Goal: Transaction & Acquisition: Purchase product/service

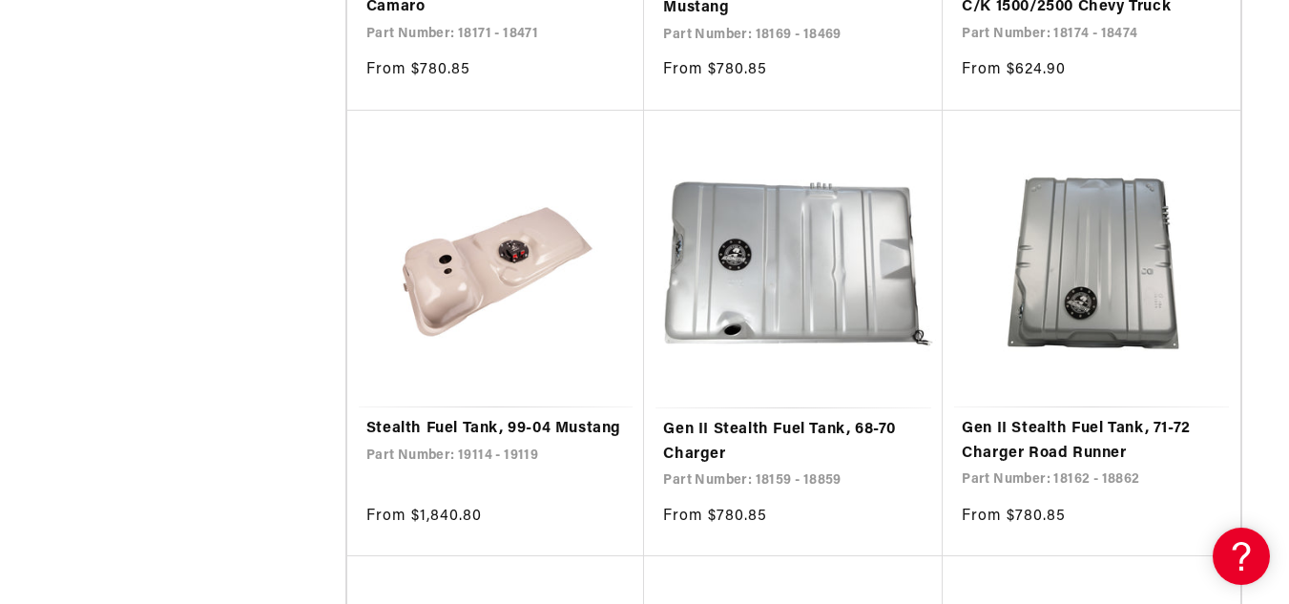
scroll to position [1719, 0]
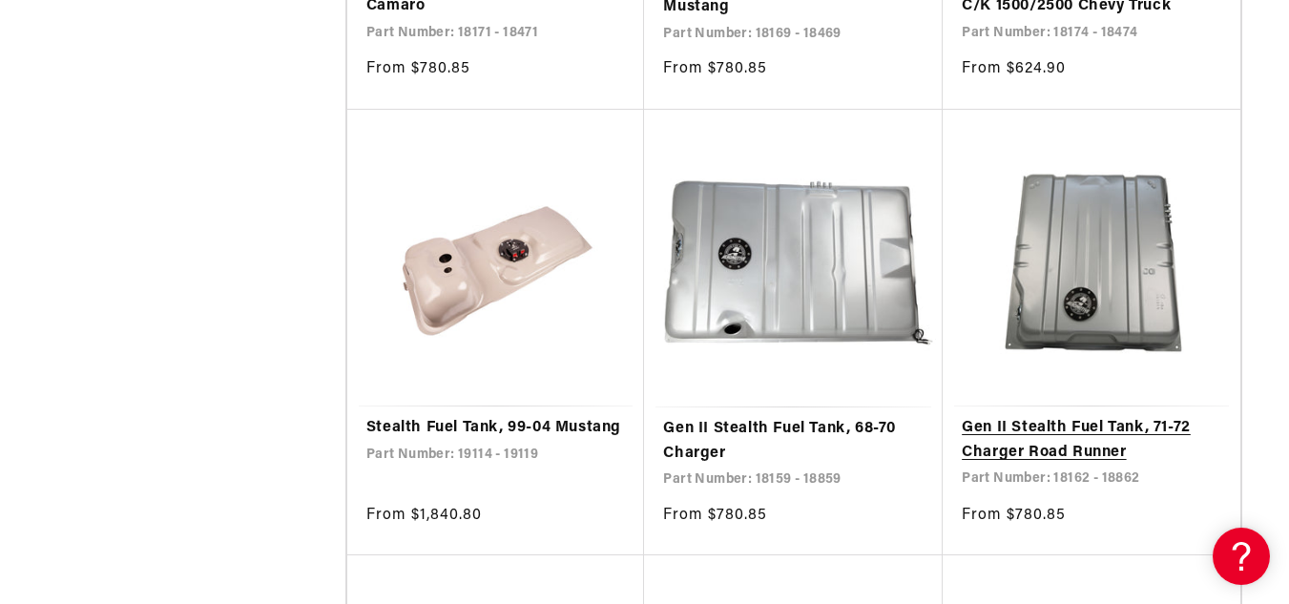
click at [1031, 448] on link "Gen II Stealth Fuel Tank, 71-72 Charger Road Runner" at bounding box center [1092, 440] width 260 height 49
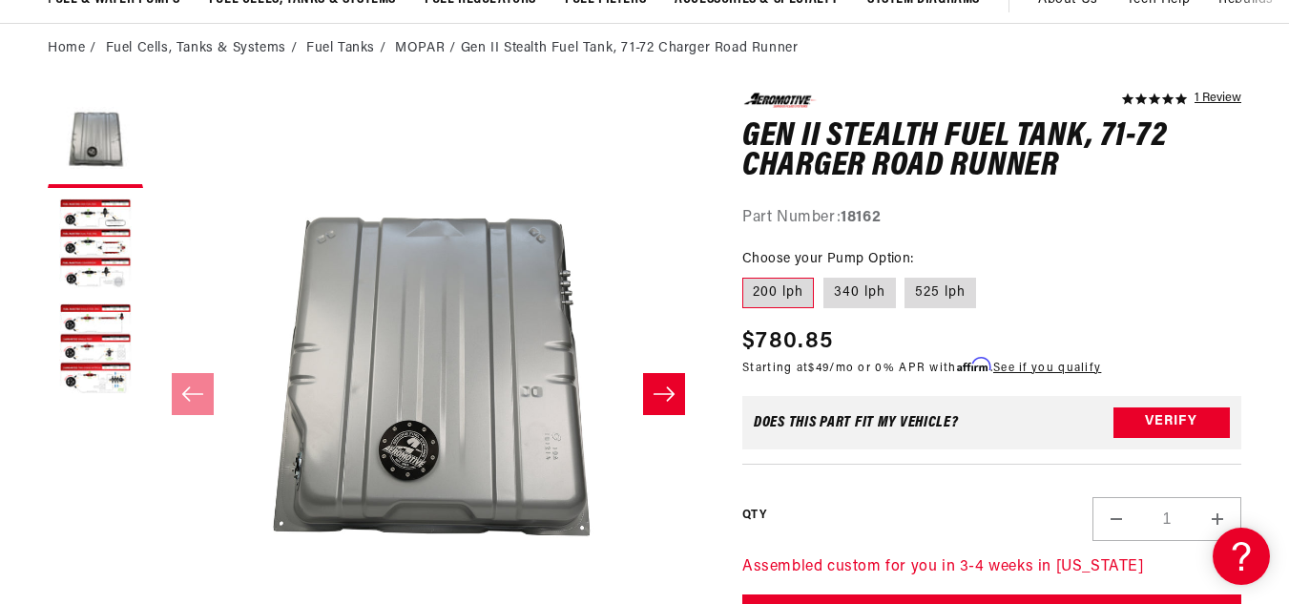
scroll to position [174, 0]
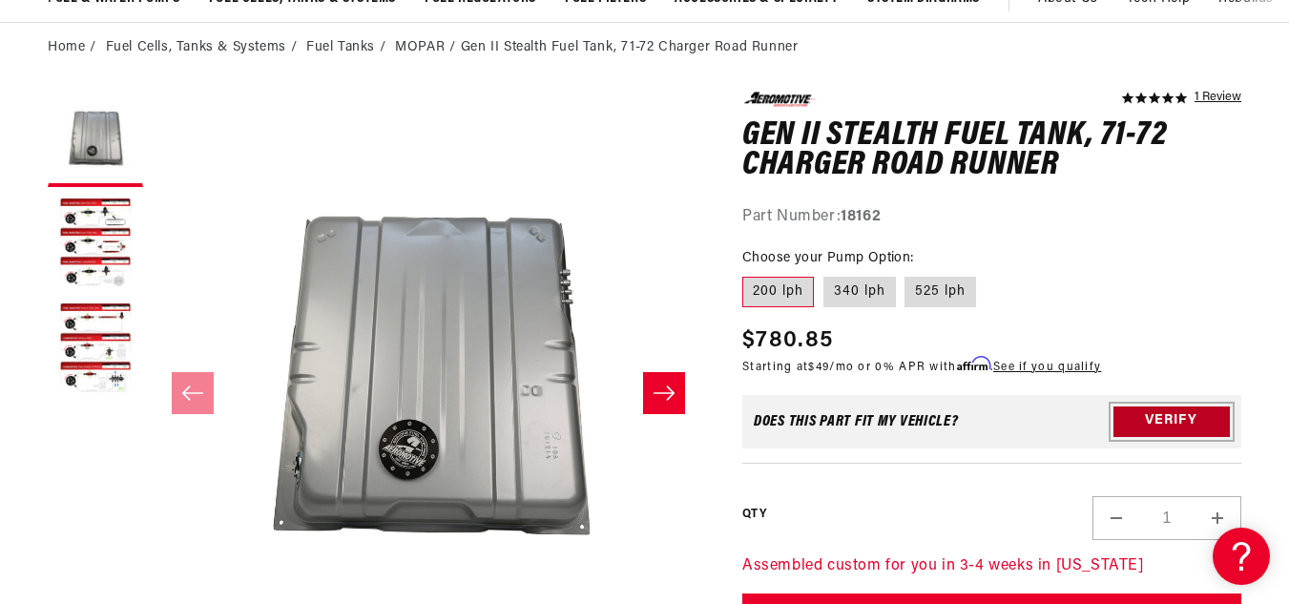
click at [1166, 419] on button "Verify" at bounding box center [1171, 421] width 116 height 31
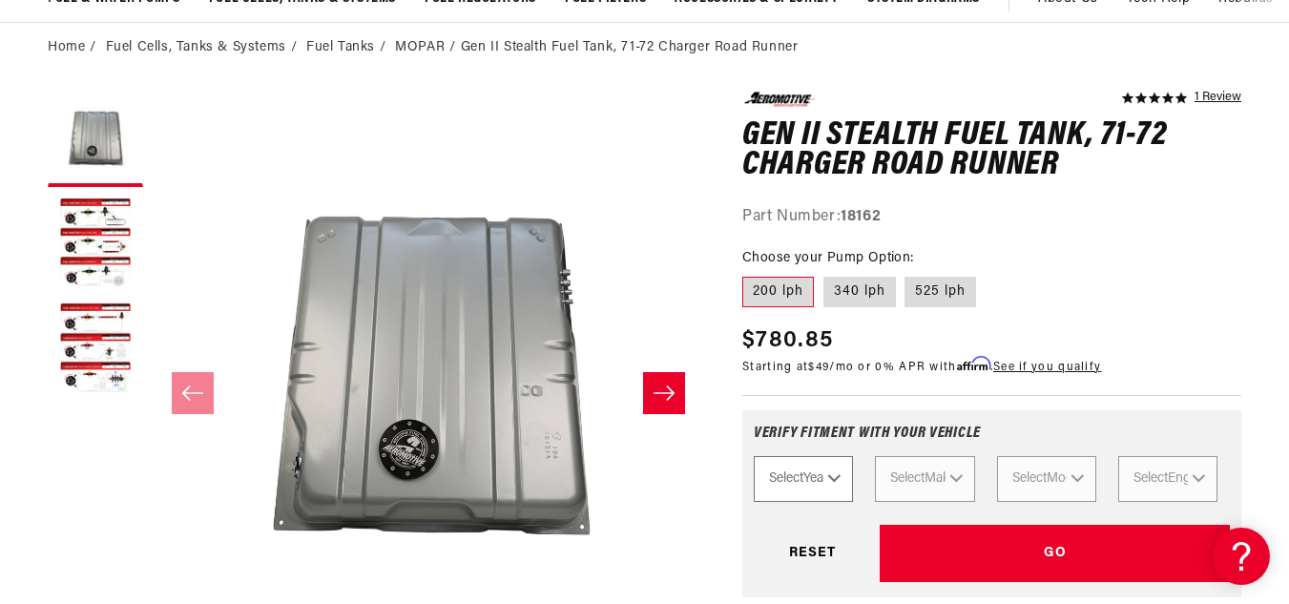
click at [826, 479] on select "Select Year 2023 2022 2021 2020 2019 2018 2017 2016 2015 2014 2013 2012 2011 20…" at bounding box center [803, 479] width 99 height 46
select select "1971"
click at [754, 456] on select "Select Year 2023 2022 2021 2020 2019 2018 2017 2016 2015 2014 2013 2012 2011 20…" at bounding box center [803, 479] width 99 height 46
select select "1971"
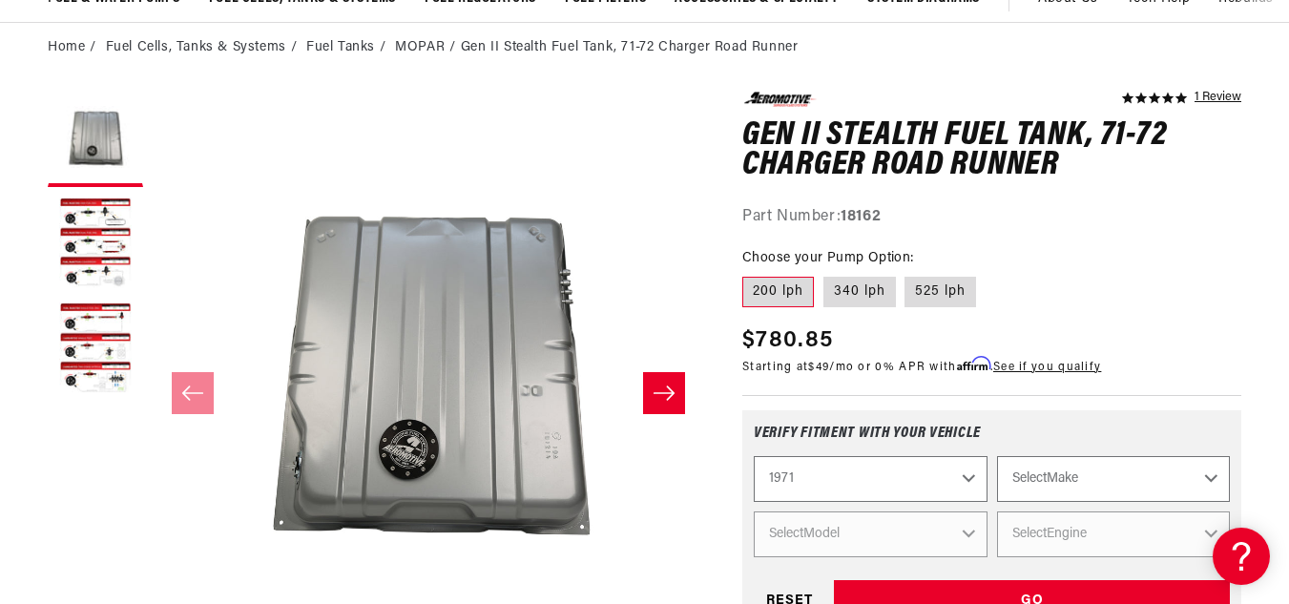
click at [1211, 475] on select "Select Make Buick Chevrolet Dodge Ford GMC Oldsmobile Plymouth Pontiac" at bounding box center [1113, 479] width 233 height 46
select select "Plymouth"
click at [997, 456] on select "Select Make Buick Chevrolet Dodge Ford GMC Oldsmobile Plymouth Pontiac" at bounding box center [1113, 479] width 233 height 46
select select "Plymouth"
click at [963, 535] on select "Select Model Barracuda Duster Road Runner" at bounding box center [870, 534] width 233 height 46
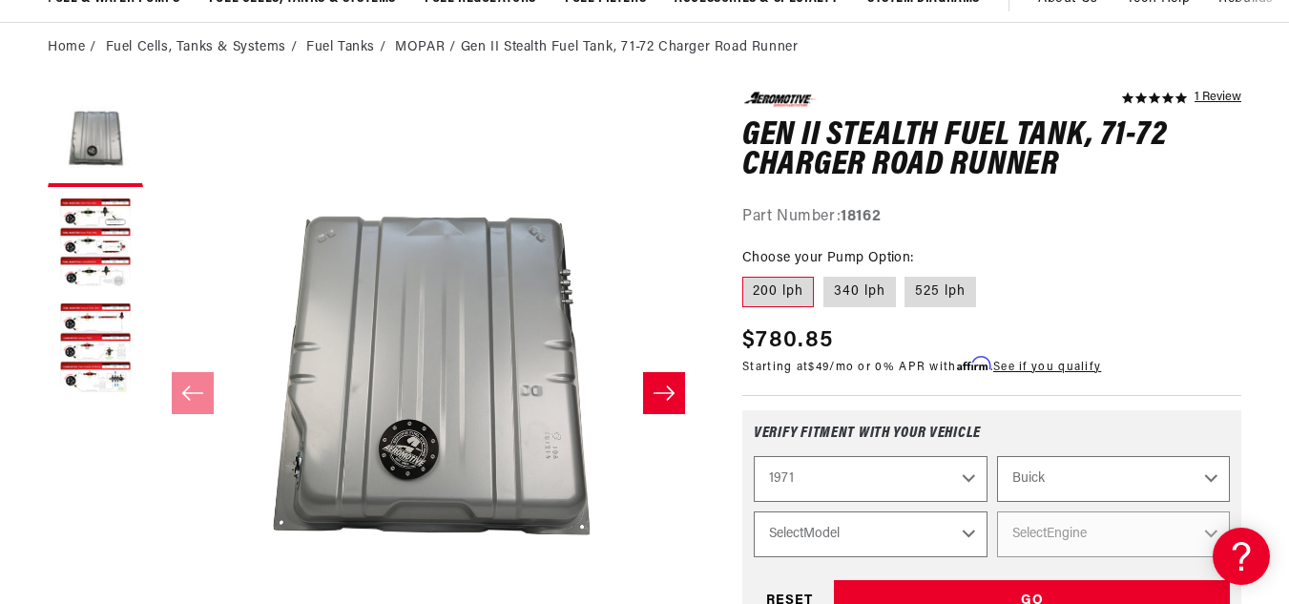
select select "Road-Runner"
click at [754, 511] on select "Select Model Barracuda Duster Road Runner" at bounding box center [870, 534] width 233 height 46
select select "Road-Runner"
click at [1209, 528] on select "Select Engine 5.2L 5.6L 6.3L 7.0L 7.2L" at bounding box center [1113, 534] width 233 height 46
select select "7.2L"
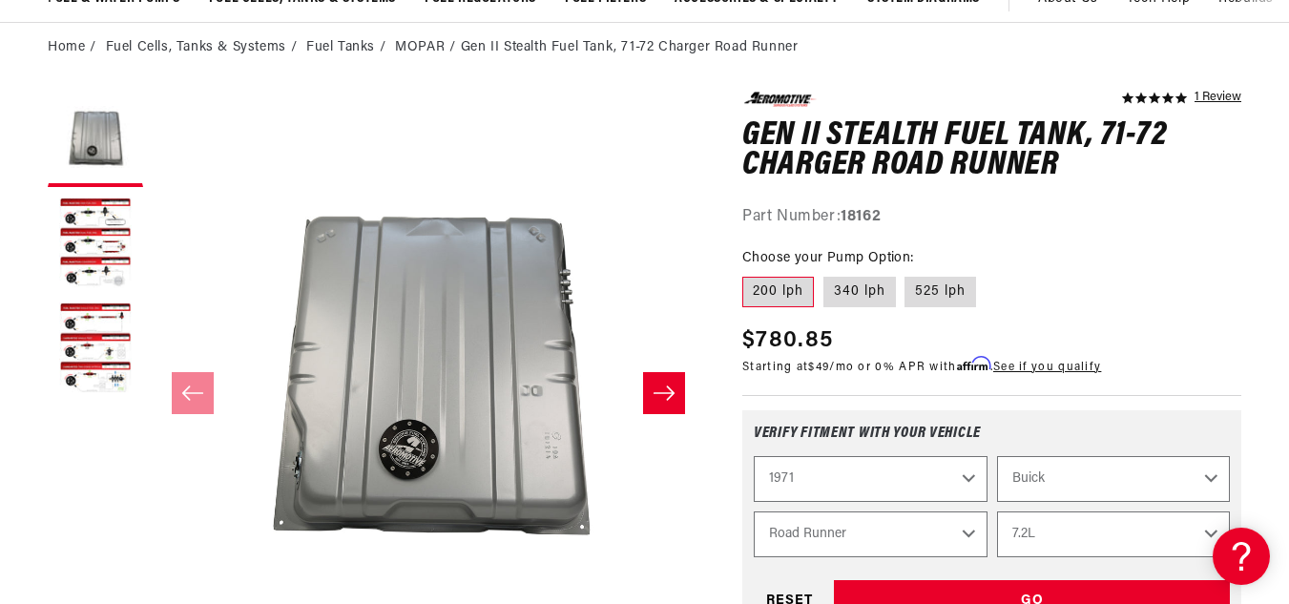
click at [997, 511] on select "Select Engine 5.2L 5.6L 6.3L 7.0L 7.2L" at bounding box center [1113, 534] width 233 height 46
select select "Engine"
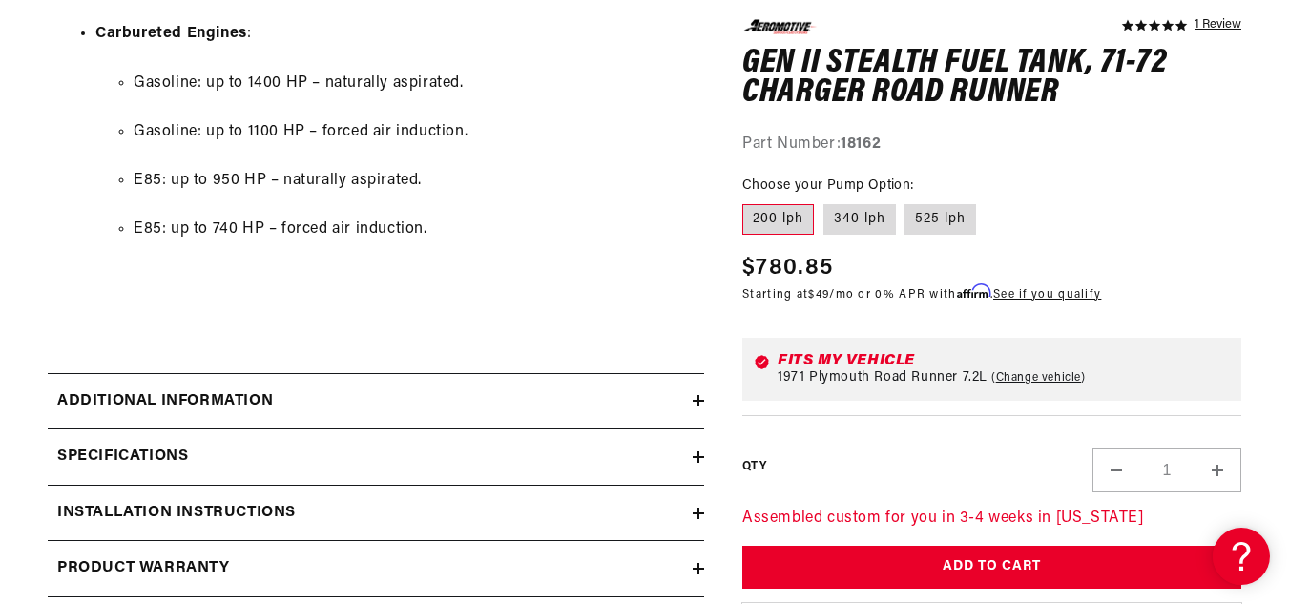
scroll to position [3307, 0]
click at [697, 513] on icon at bounding box center [698, 512] width 11 height 11
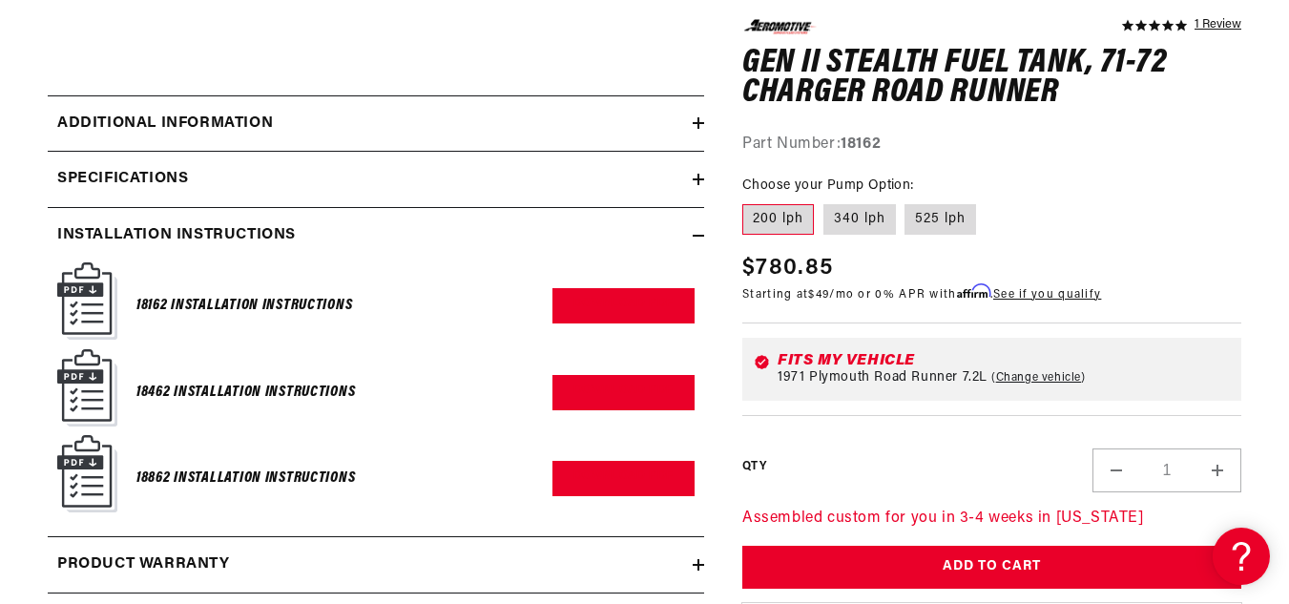
scroll to position [3587, 0]
